Goal: Information Seeking & Learning: Compare options

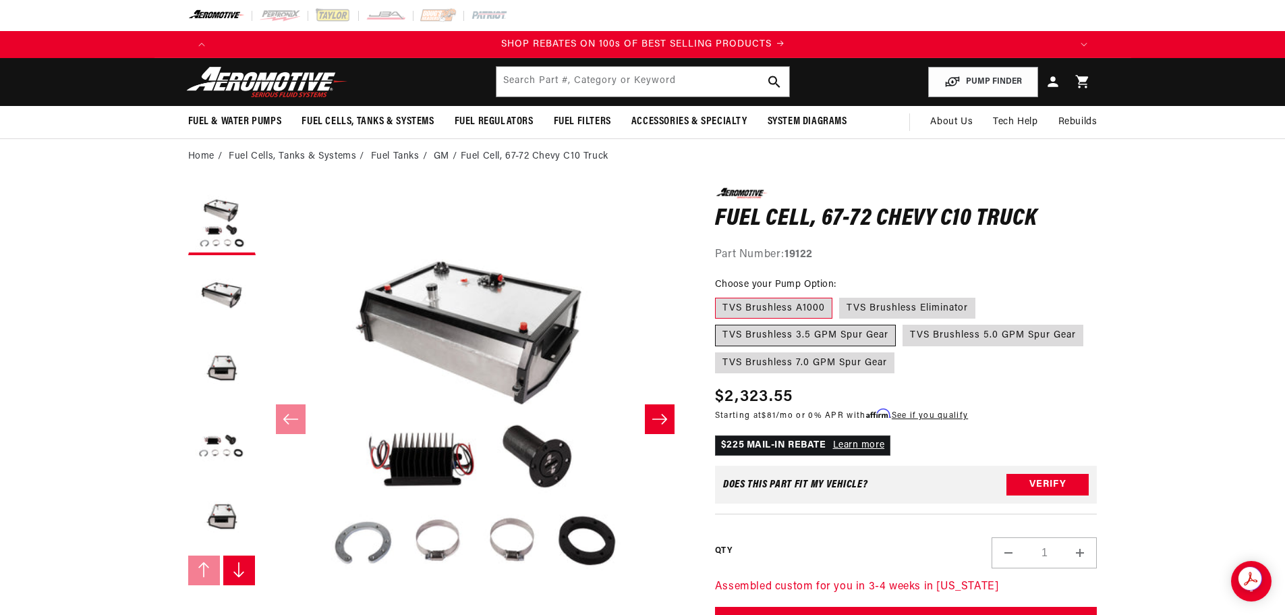
scroll to position [0, 1711]
click at [782, 333] on label "TVS Brushless 3.5 GPM Spur Gear" at bounding box center [805, 336] width 181 height 22
click at [982, 296] on input "TVS Brushless 3.5 GPM Spur Gear" at bounding box center [982, 295] width 1 height 1
radio input "true"
click at [778, 360] on label "TVS Brushless 7.0 GPM Spur Gear" at bounding box center [804, 363] width 179 height 22
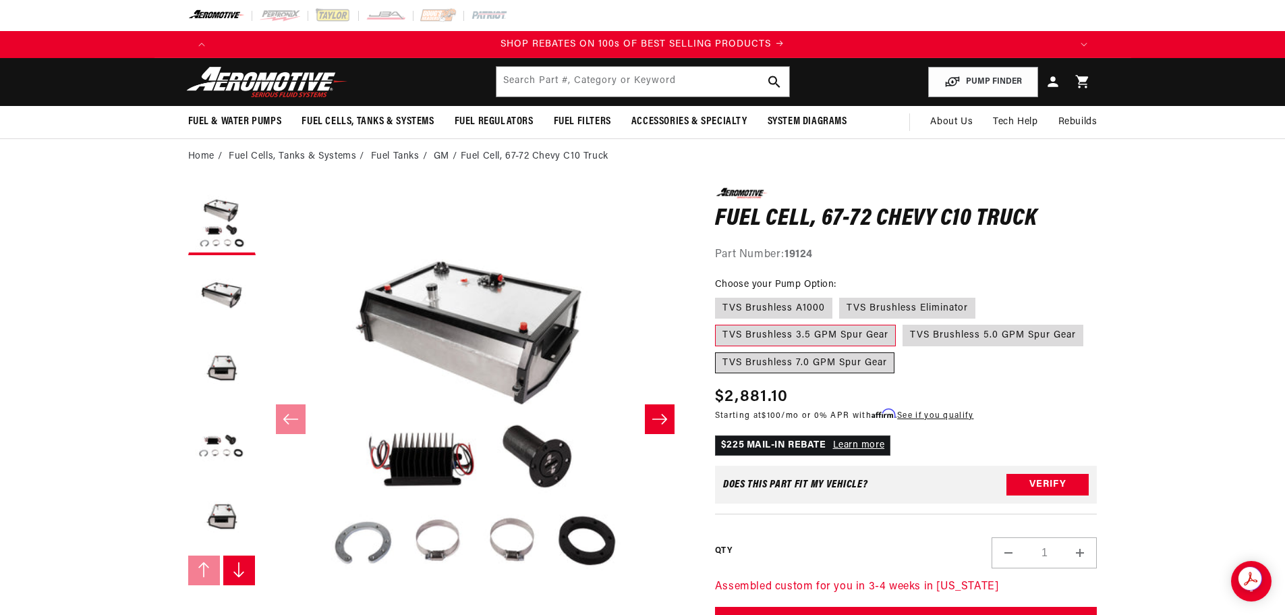
click at [1090, 323] on input "TVS Brushless 7.0 GPM Spur Gear" at bounding box center [1090, 322] width 1 height 1
radio input "true"
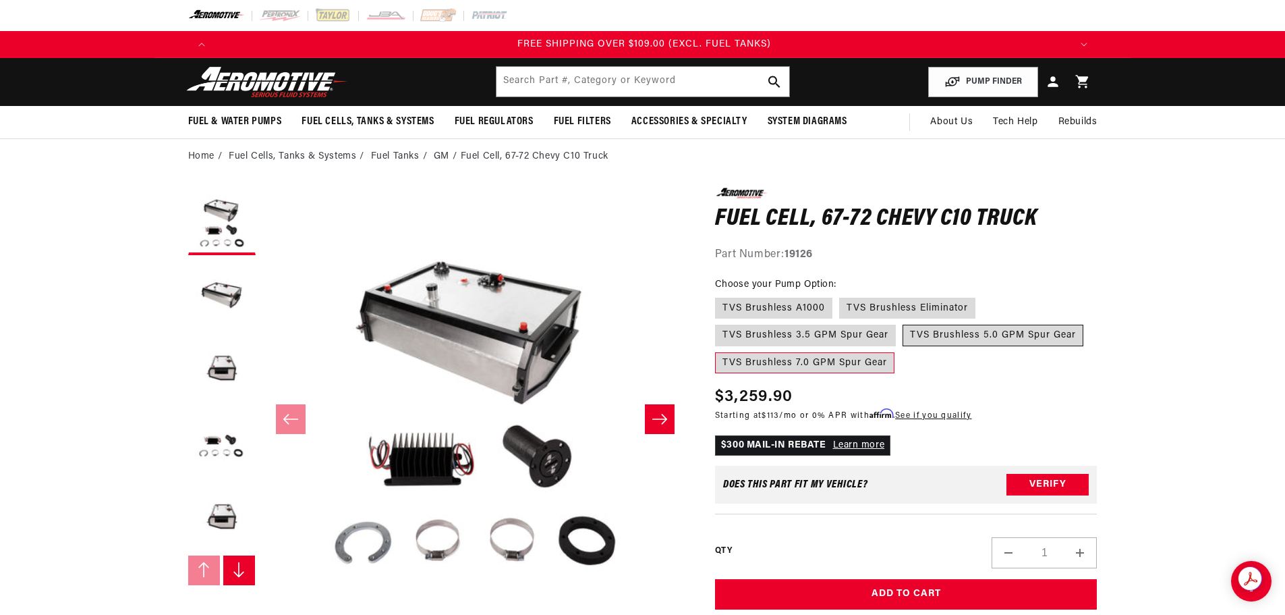
scroll to position [0, 2567]
click at [920, 337] on label "TVS Brushless 5.0 GPM Spur Gear" at bounding box center [993, 336] width 181 height 22
click at [903, 323] on input "TVS Brushless 5.0 GPM Spur Gear" at bounding box center [903, 322] width 1 height 1
radio input "true"
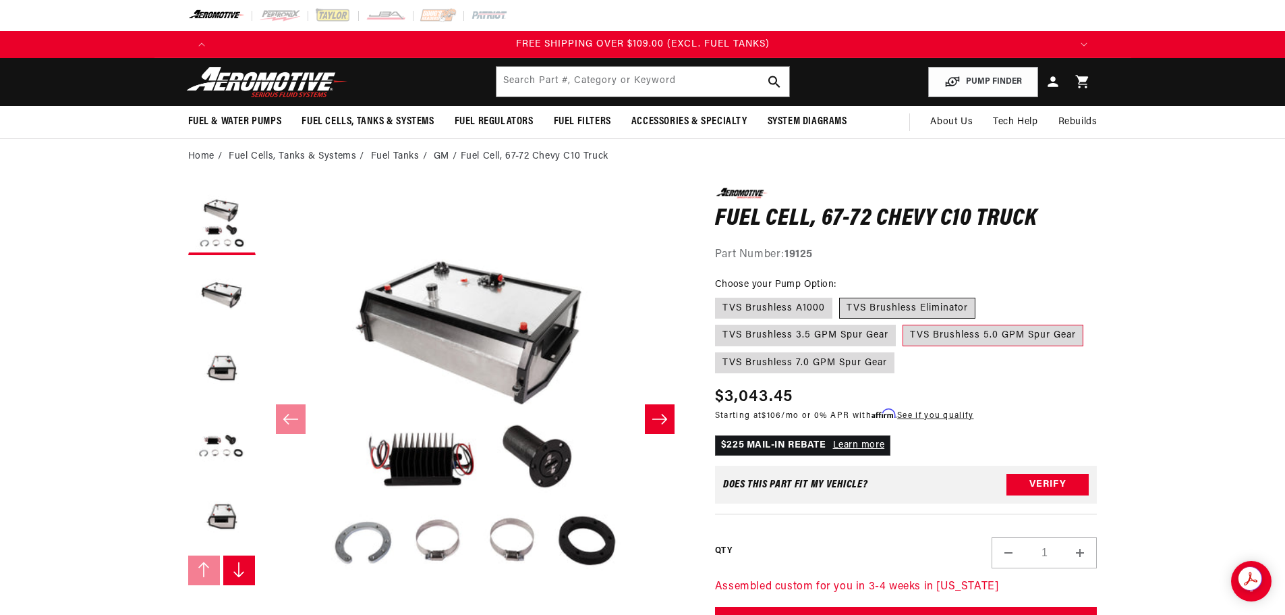
click at [896, 308] on label "TVS Brushless Eliminator" at bounding box center [907, 309] width 136 height 22
click at [840, 296] on input "TVS Brushless Eliminator" at bounding box center [839, 295] width 1 height 1
radio input "true"
click at [804, 304] on label "TVS Brushless A1000" at bounding box center [773, 309] width 117 height 22
click at [719, 296] on input "TVS Brushless A1000" at bounding box center [719, 295] width 1 height 1
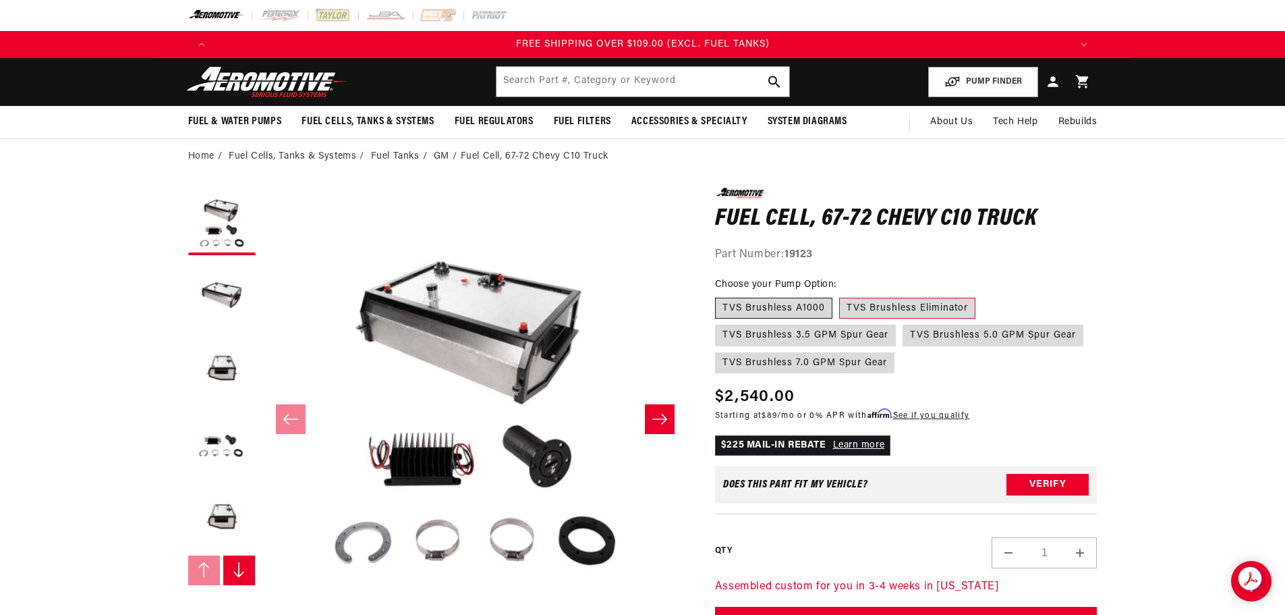
radio input "true"
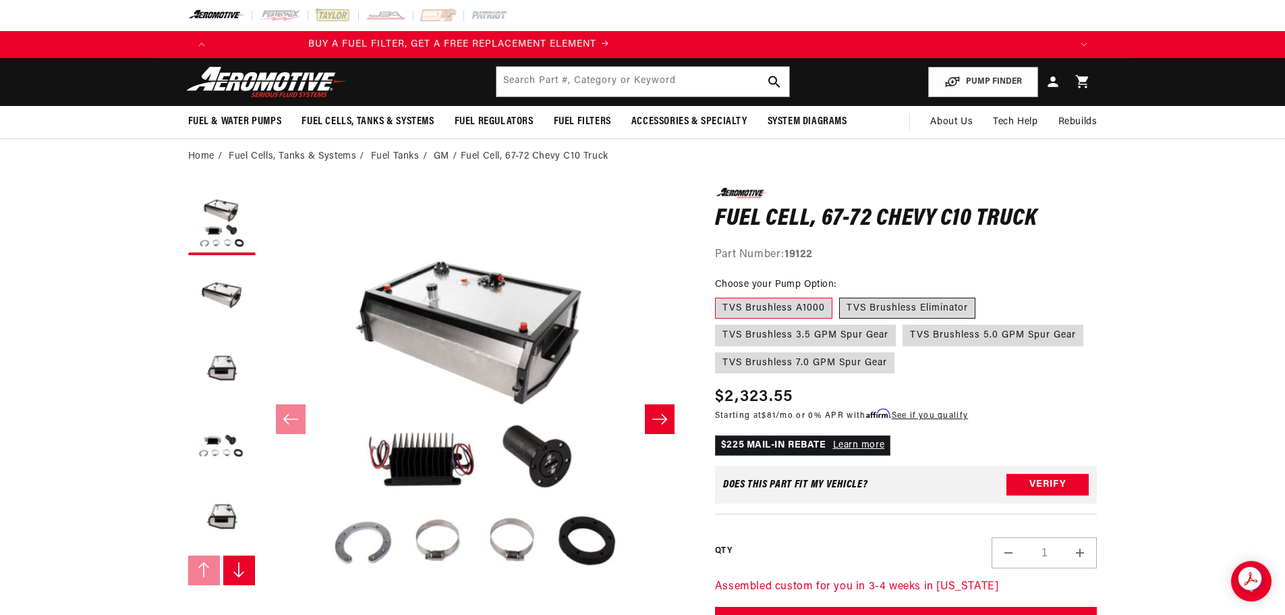
click at [858, 307] on label "TVS Brushless Eliminator" at bounding box center [907, 309] width 136 height 22
click at [840, 296] on input "TVS Brushless Eliminator" at bounding box center [839, 295] width 1 height 1
radio input "true"
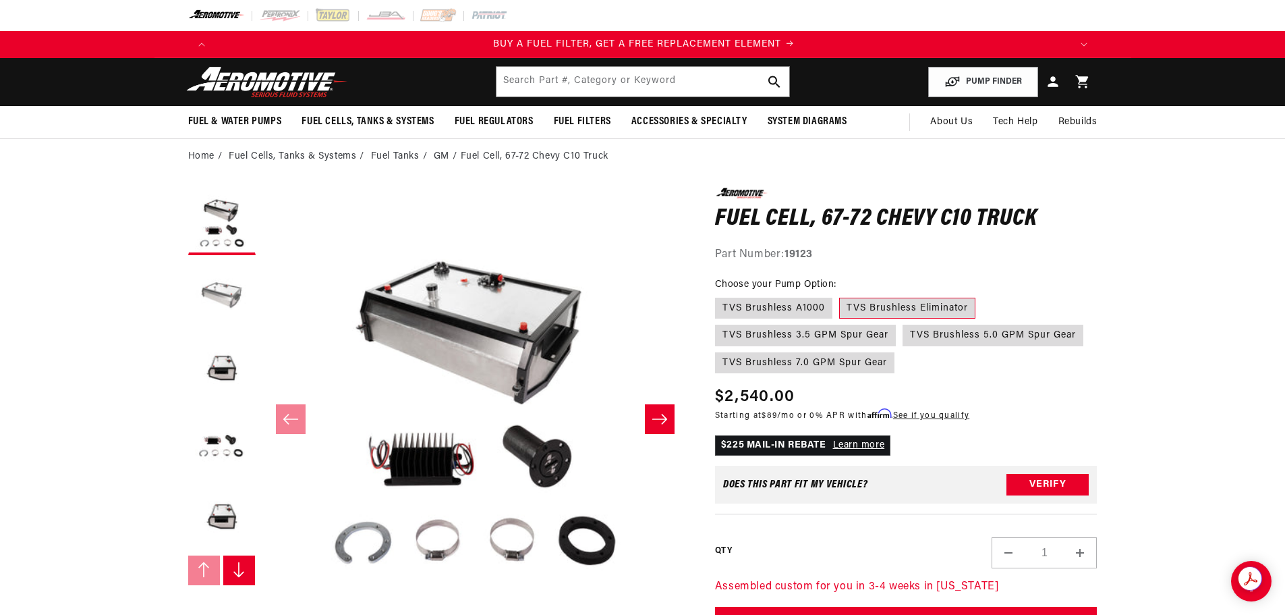
scroll to position [0, 856]
click at [238, 567] on icon "Slide right" at bounding box center [238, 569] width 13 height 16
click at [228, 527] on button "Load image 7 in gallery view" at bounding box center [221, 517] width 67 height 67
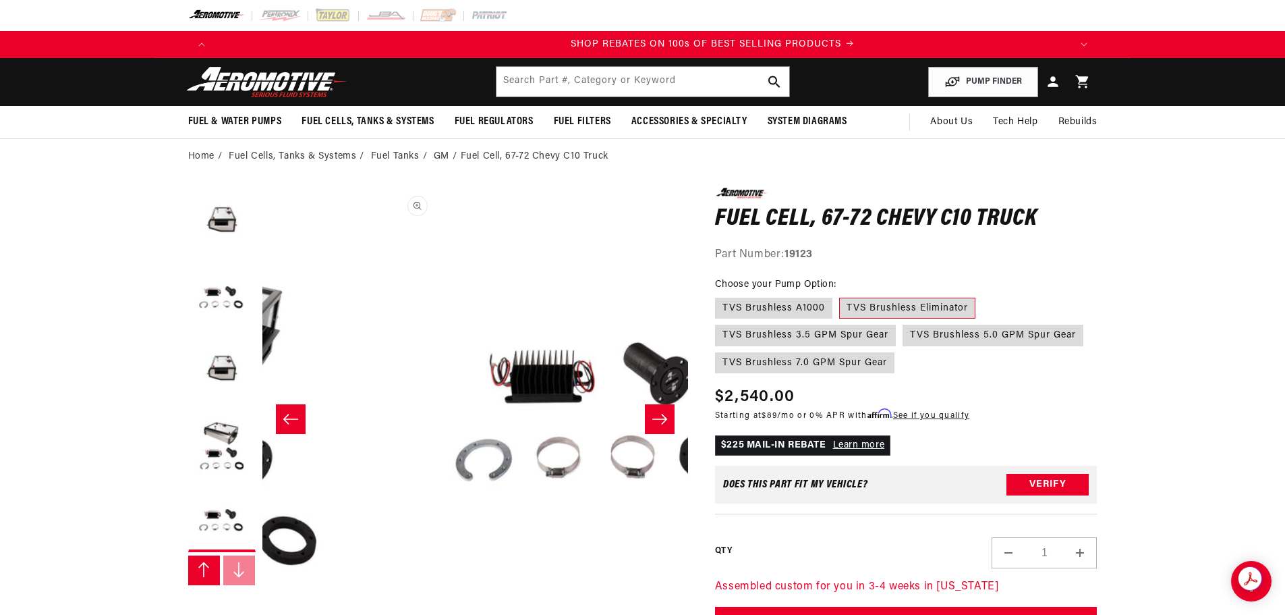
scroll to position [0, 0]
